Goal: Information Seeking & Learning: Learn about a topic

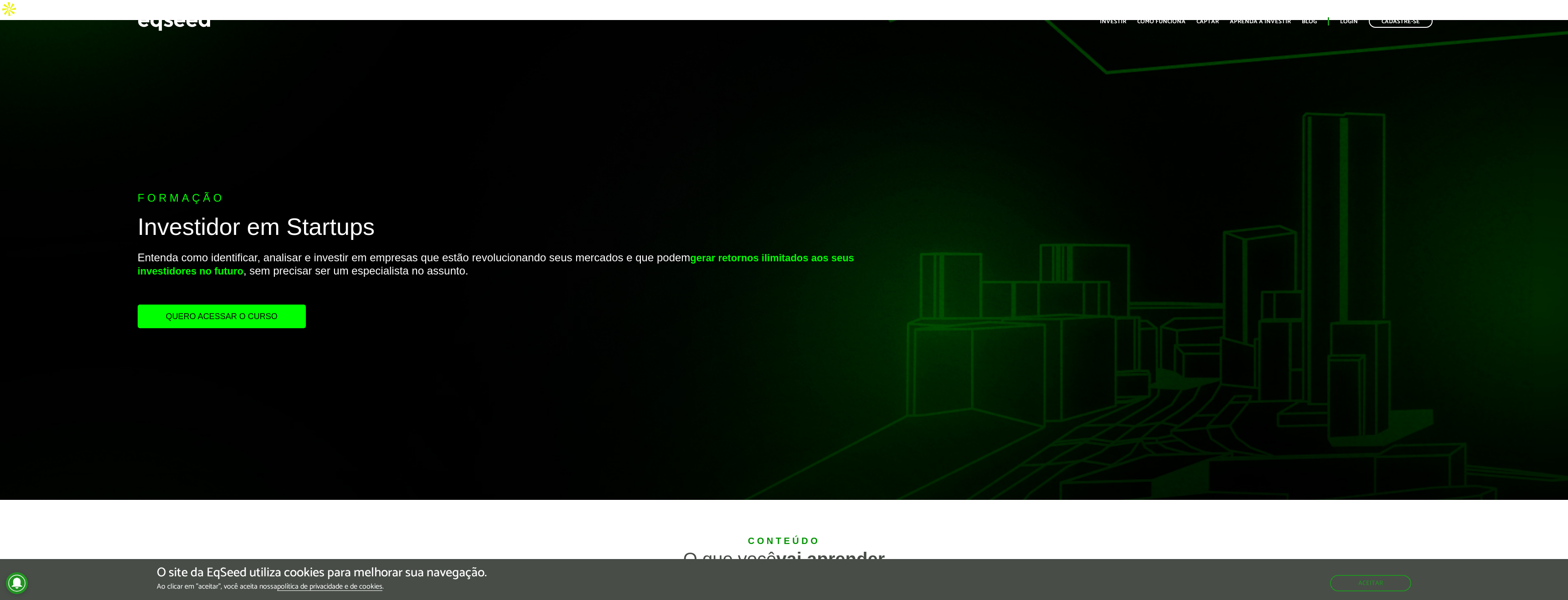
click at [234, 304] on link "Quero acessar o curso" at bounding box center [221, 316] width 168 height 24
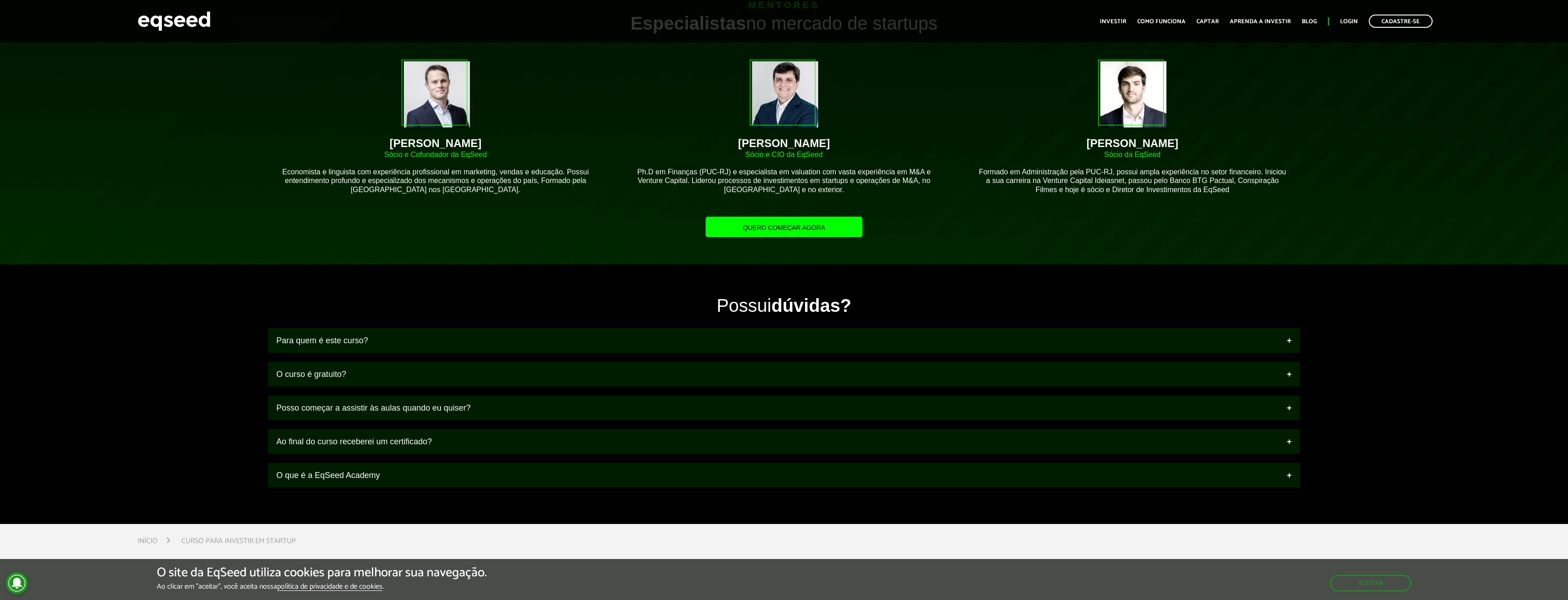
scroll to position [861, 0]
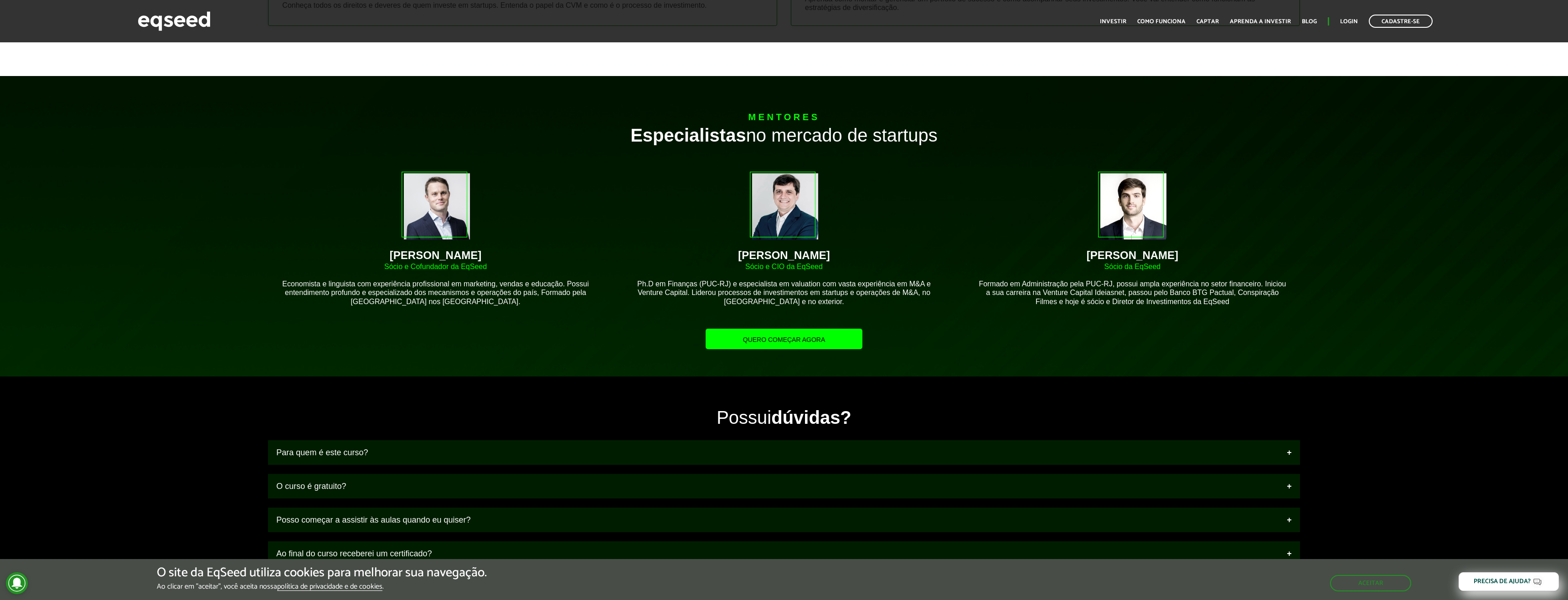
scroll to position [1155, 0]
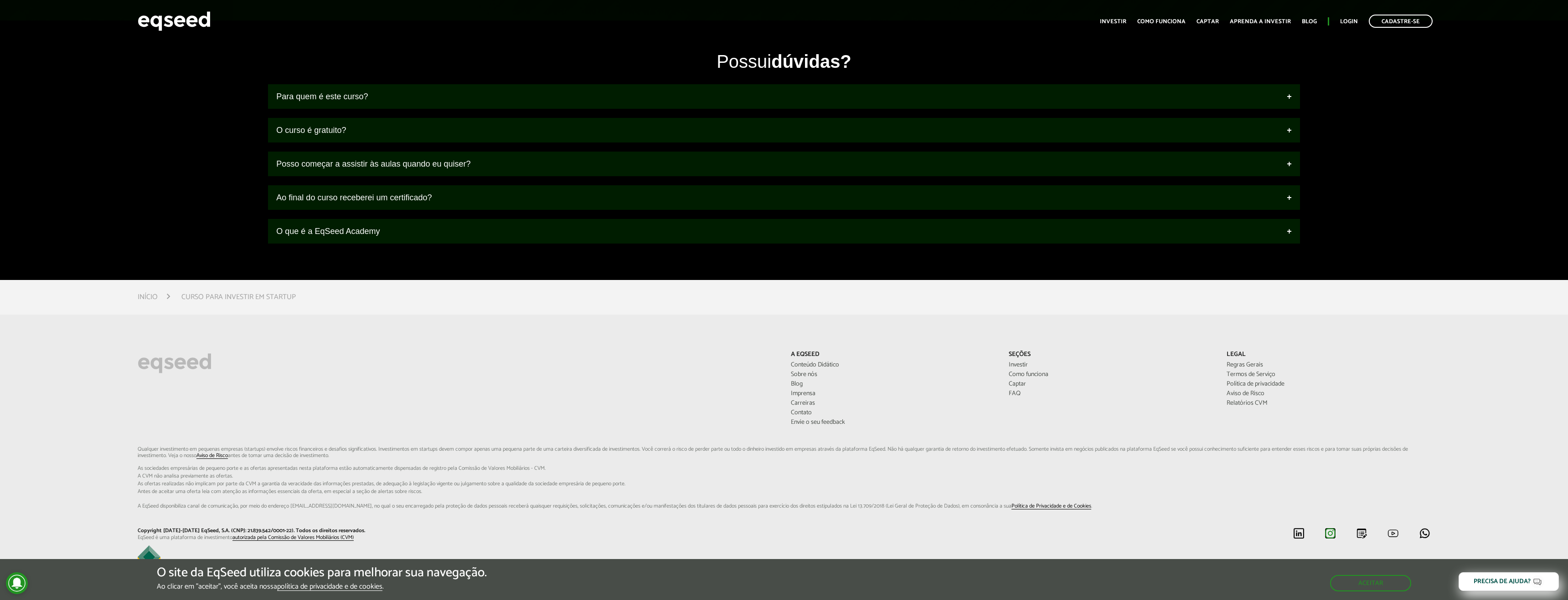
click at [1331, 528] on img at bounding box center [1329, 533] width 12 height 12
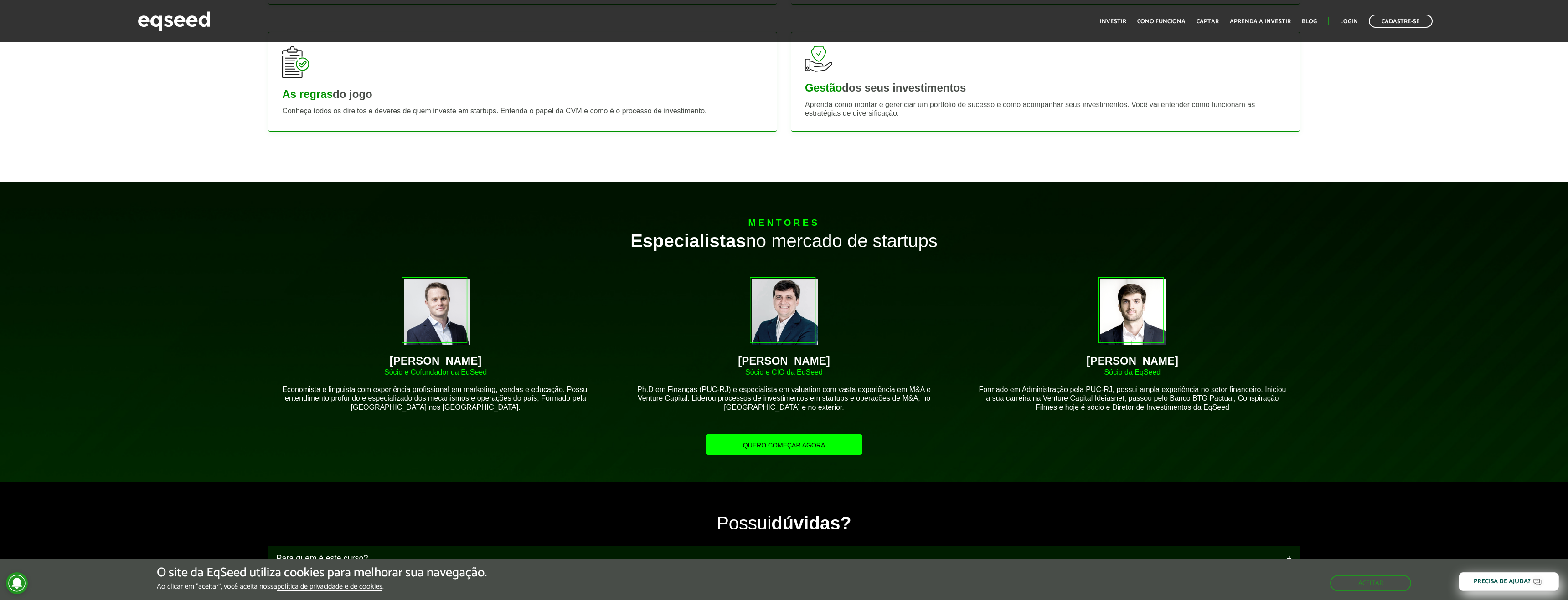
scroll to position [697, 0]
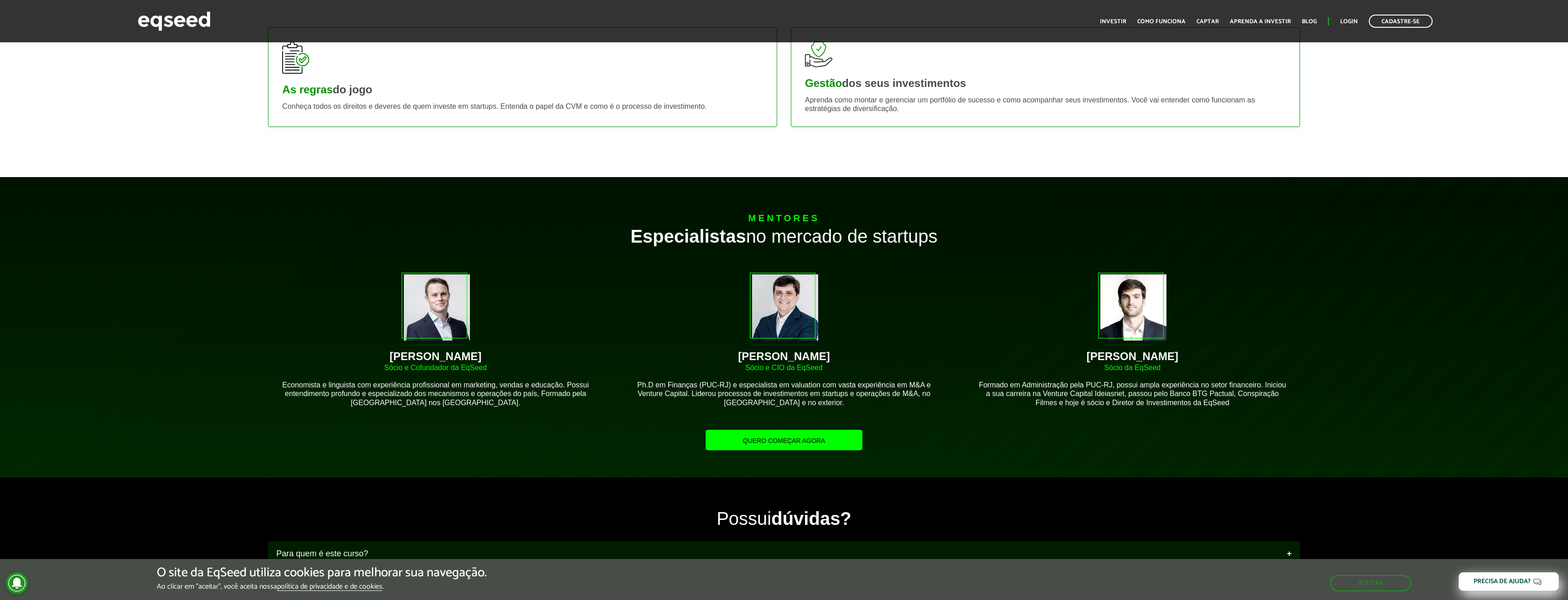
drag, startPoint x: 486, startPoint y: 338, endPoint x: 396, endPoint y: 334, distance: 90.1
click at [396, 351] on div "[PERSON_NAME]" at bounding box center [435, 357] width 307 height 11
copy div "[PERSON_NAME]"
click at [1076, 351] on div "[PERSON_NAME]" at bounding box center [1132, 357] width 307 height 11
drag, startPoint x: 825, startPoint y: 333, endPoint x: 750, endPoint y: 336, distance: 75.1
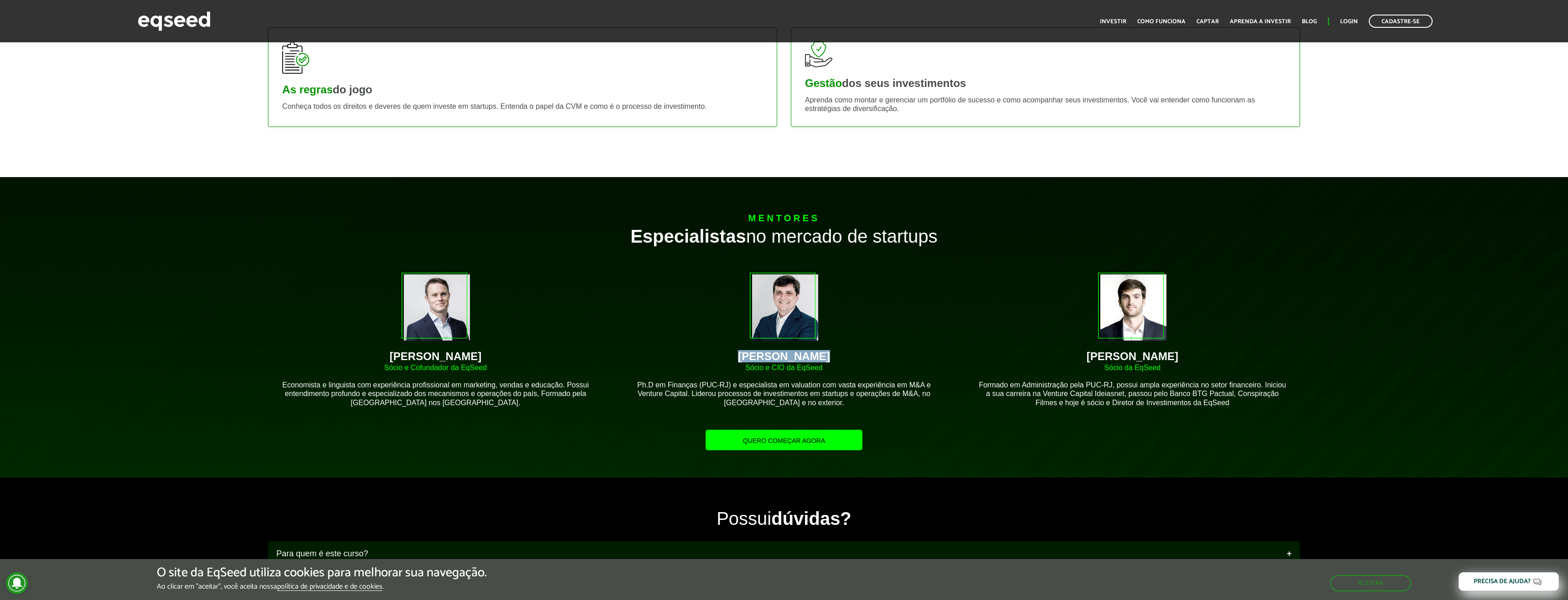
click at [750, 351] on div "[PERSON_NAME]" at bounding box center [784, 357] width 307 height 11
copy div "[PERSON_NAME]"
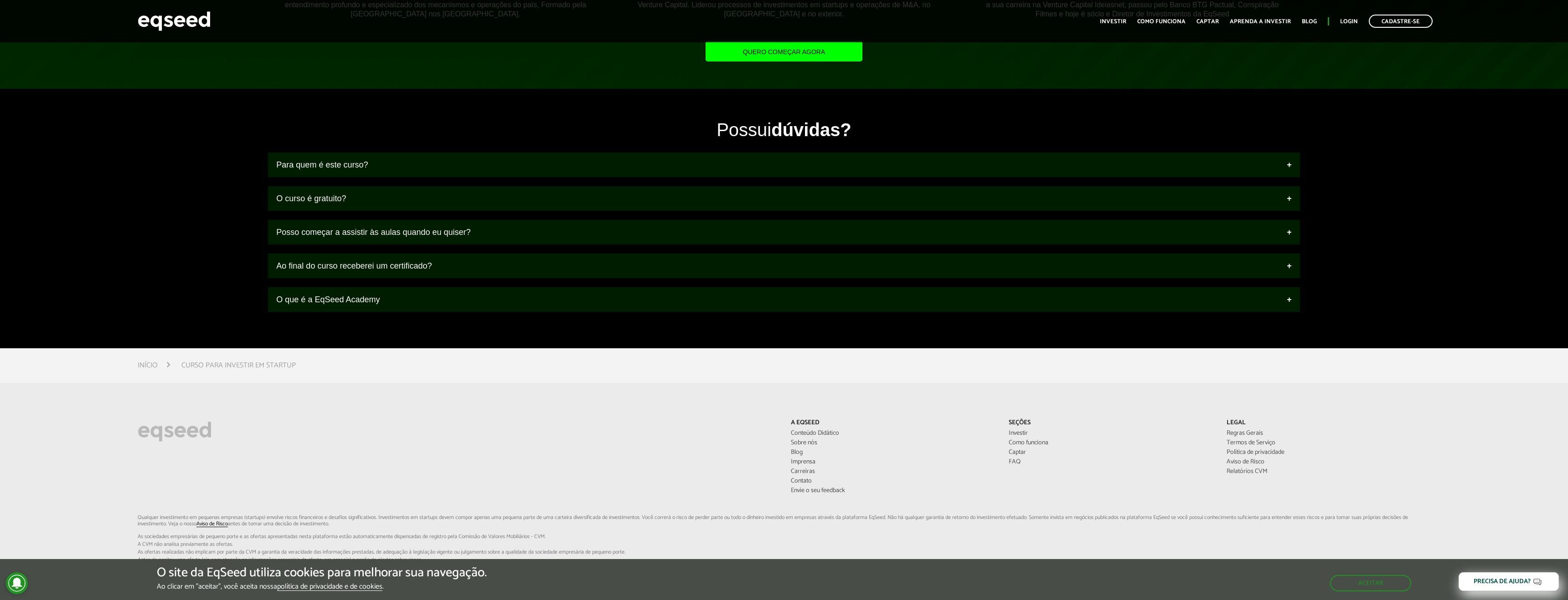
scroll to position [1155, 0]
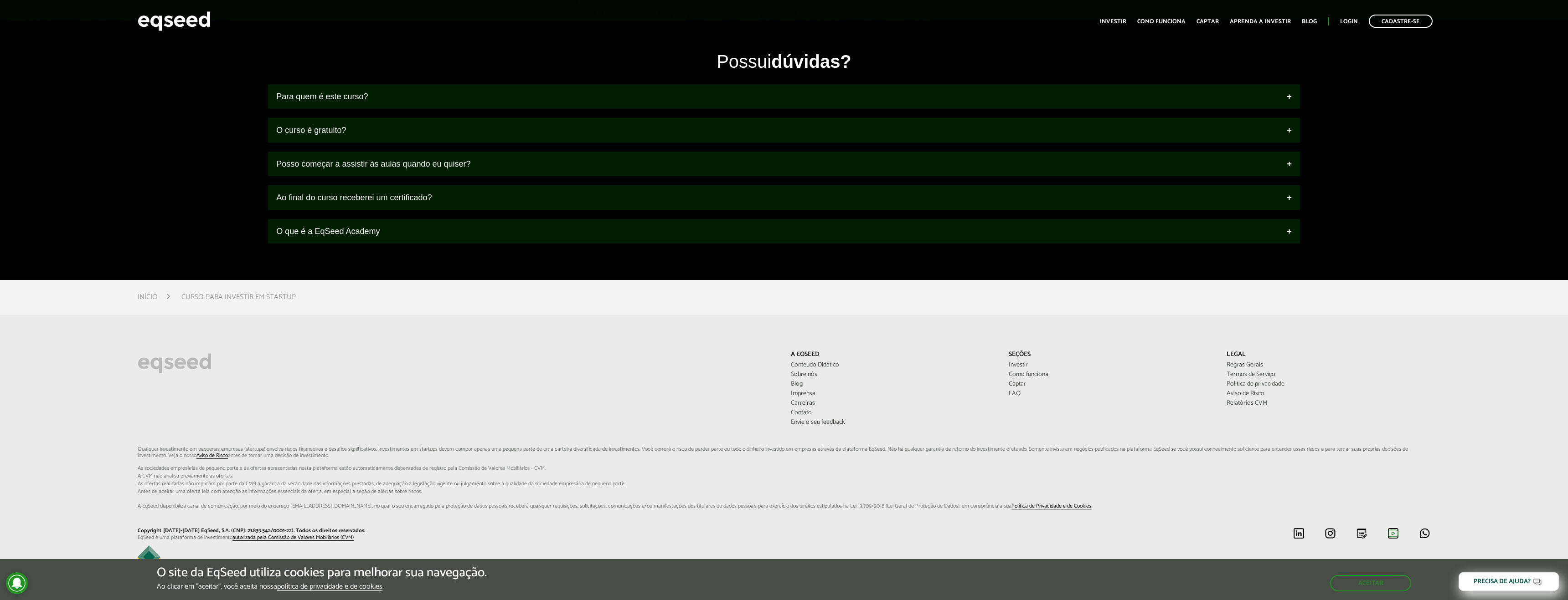
click at [1390, 528] on img at bounding box center [1392, 533] width 12 height 12
